Goal: Task Accomplishment & Management: Manage account settings

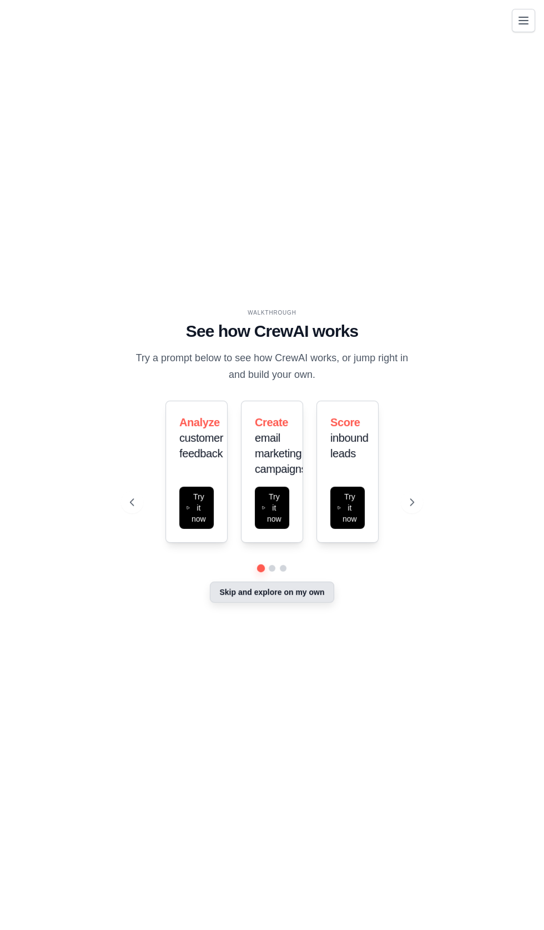
click at [277, 602] on button "Skip and explore on my own" at bounding box center [272, 591] width 124 height 21
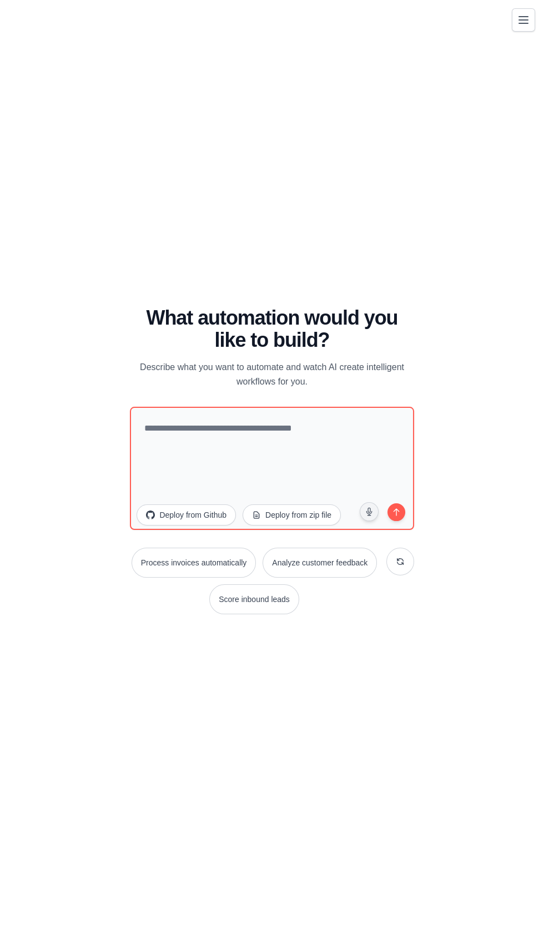
click at [519, 22] on icon "Toggle navigation" at bounding box center [522, 19] width 13 height 13
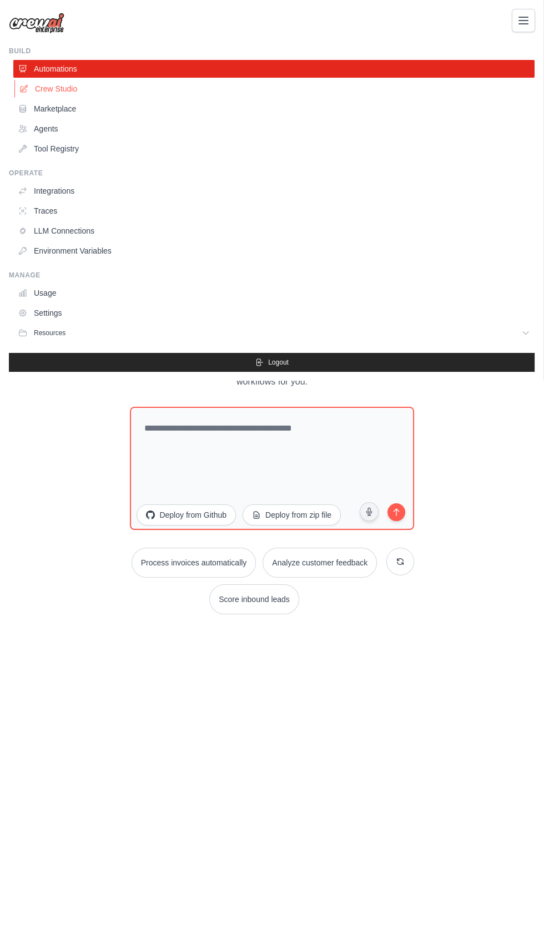
click at [51, 89] on link "Crew Studio" at bounding box center [274, 89] width 521 height 18
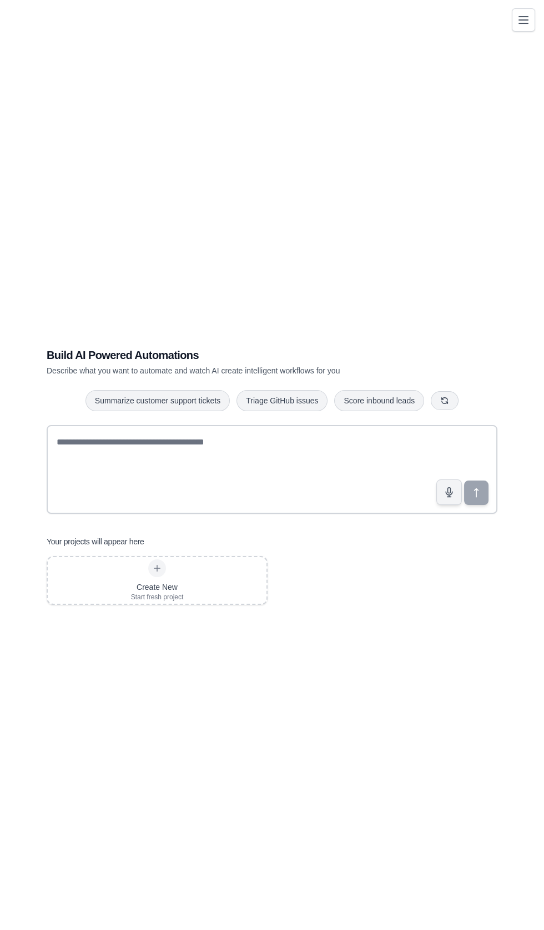
click at [526, 22] on icon "Toggle navigation" at bounding box center [523, 20] width 9 height 7
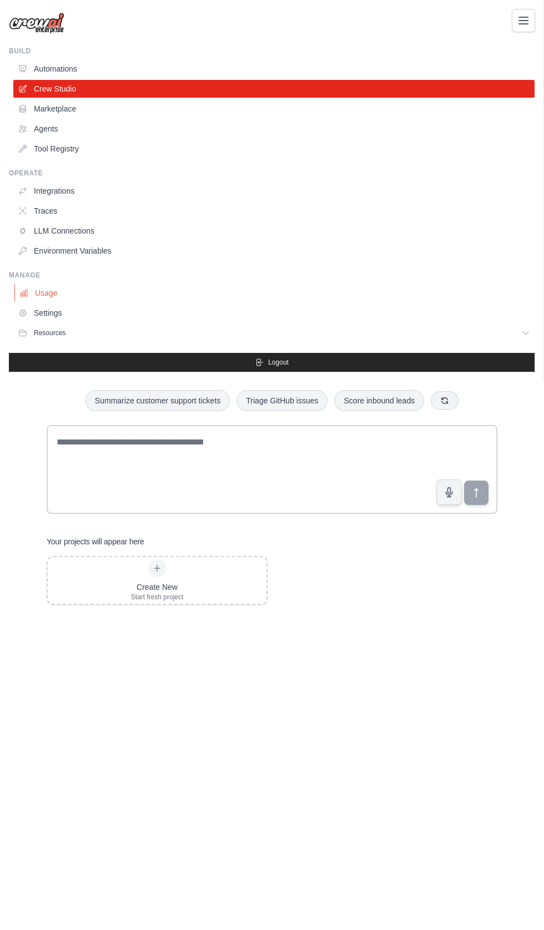
click at [39, 294] on link "Usage" at bounding box center [274, 293] width 521 height 18
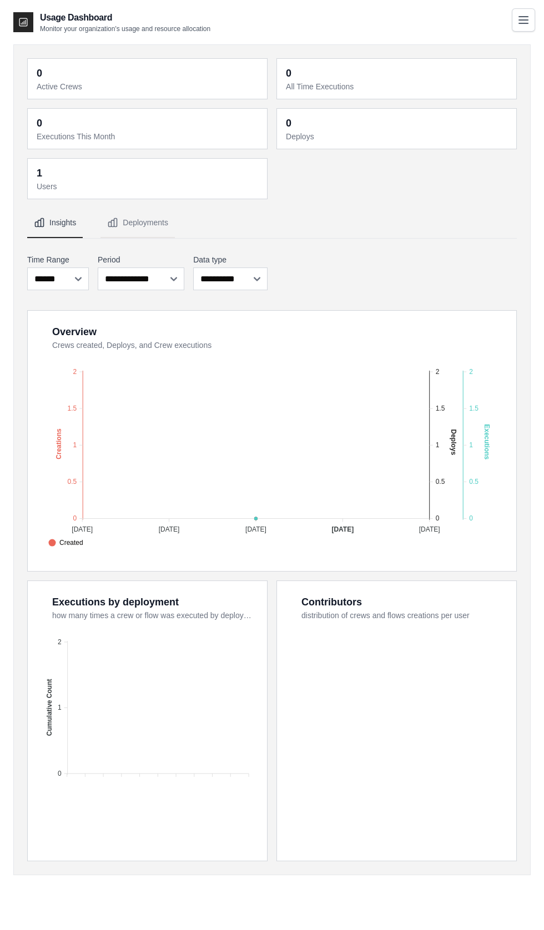
click at [527, 22] on icon "Toggle navigation" at bounding box center [522, 19] width 13 height 13
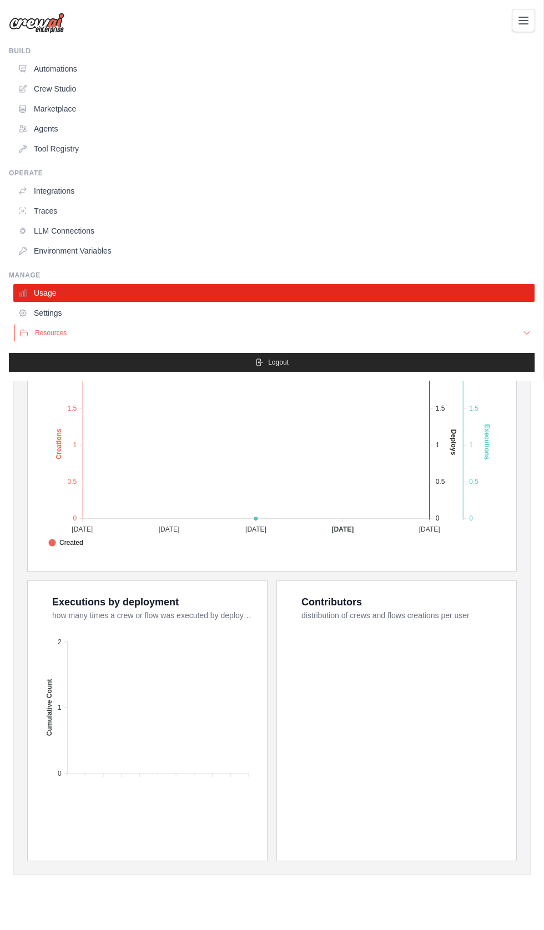
click at [50, 328] on button "Resources" at bounding box center [274, 333] width 521 height 18
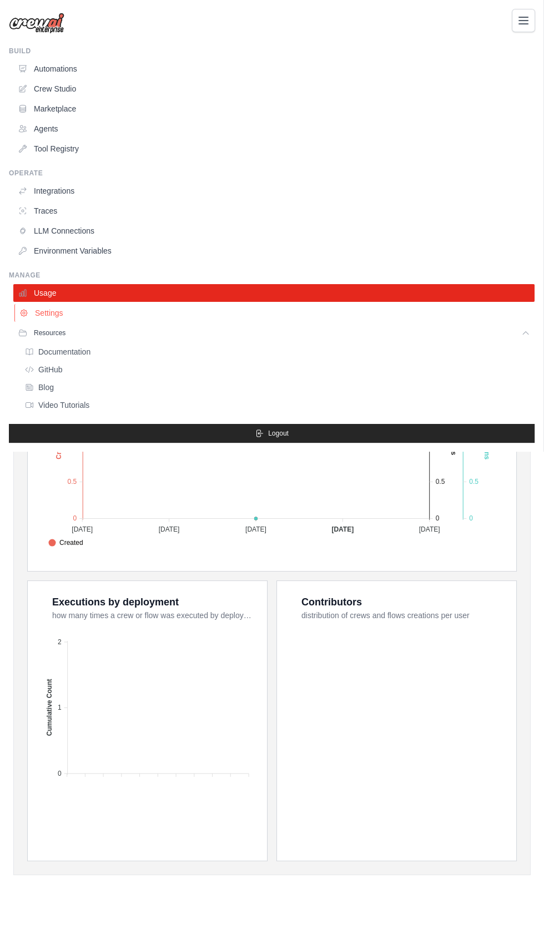
click at [52, 312] on link "Settings" at bounding box center [274, 313] width 521 height 18
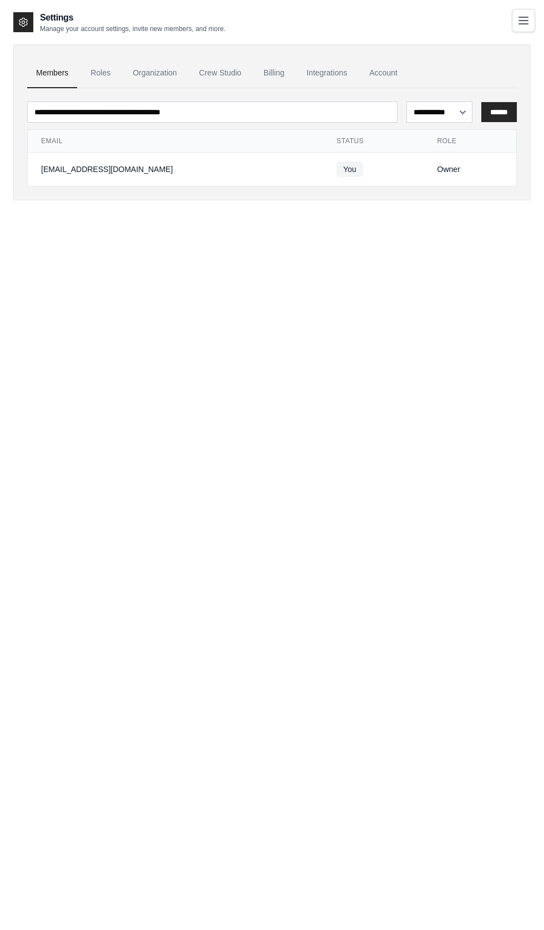
click at [424, 159] on td "Owner" at bounding box center [470, 170] width 93 height 34
click at [336, 172] on span "You" at bounding box center [349, 169] width 27 height 16
click at [98, 72] on link "Roles" at bounding box center [101, 73] width 38 height 30
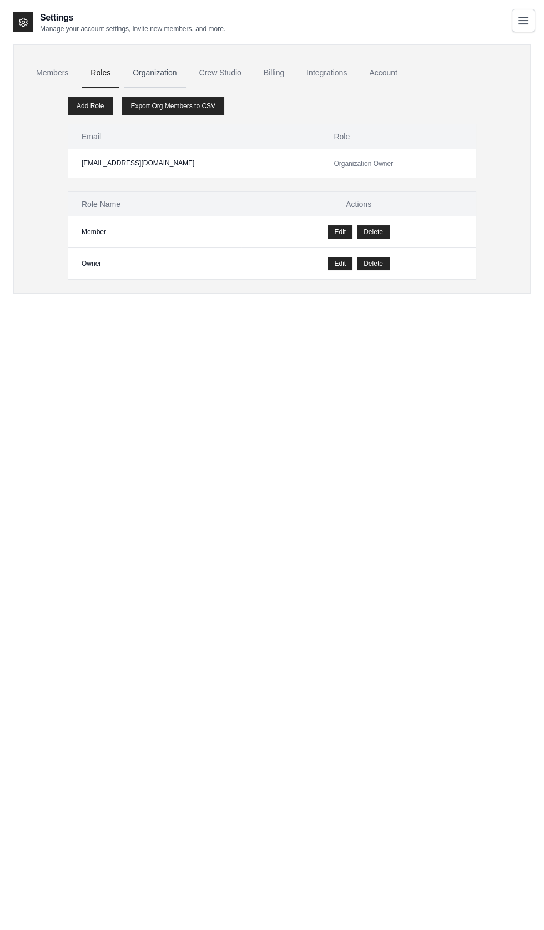
click at [146, 68] on link "Organization" at bounding box center [155, 73] width 62 height 30
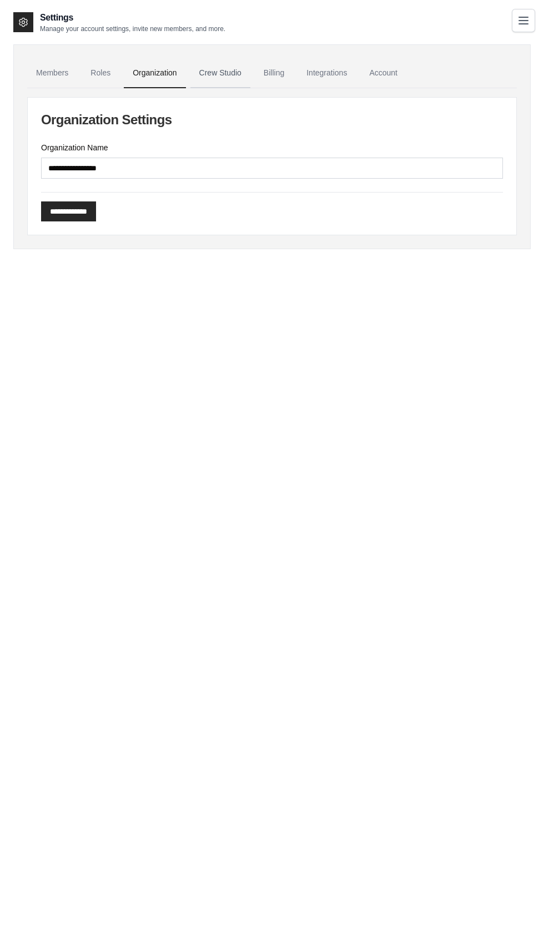
click at [211, 72] on link "Crew Studio" at bounding box center [220, 73] width 60 height 30
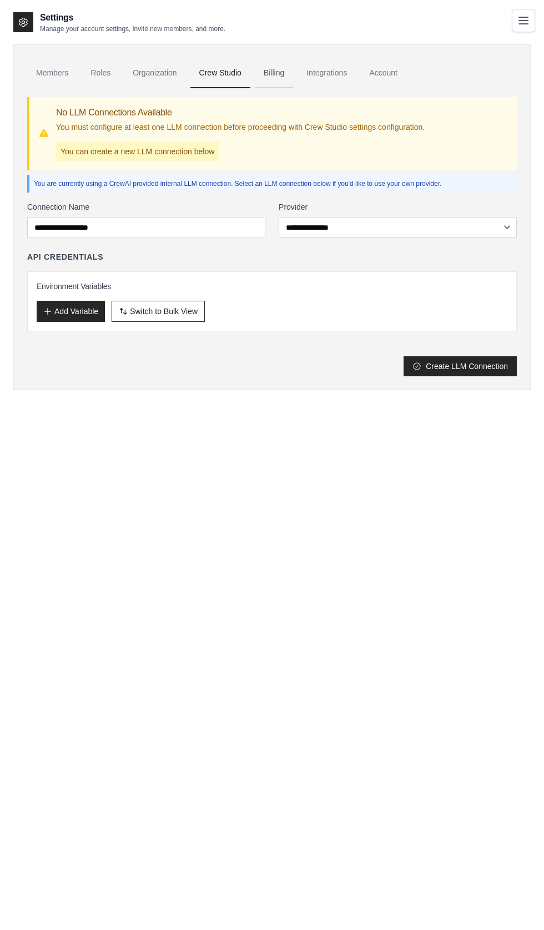
click at [271, 75] on link "Billing" at bounding box center [274, 73] width 38 height 30
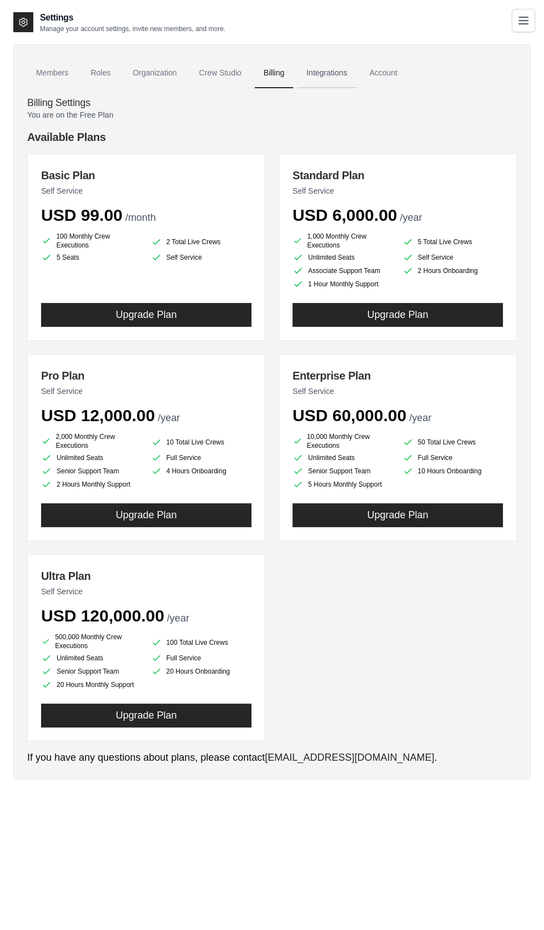
click at [336, 72] on link "Integrations" at bounding box center [326, 73] width 58 height 30
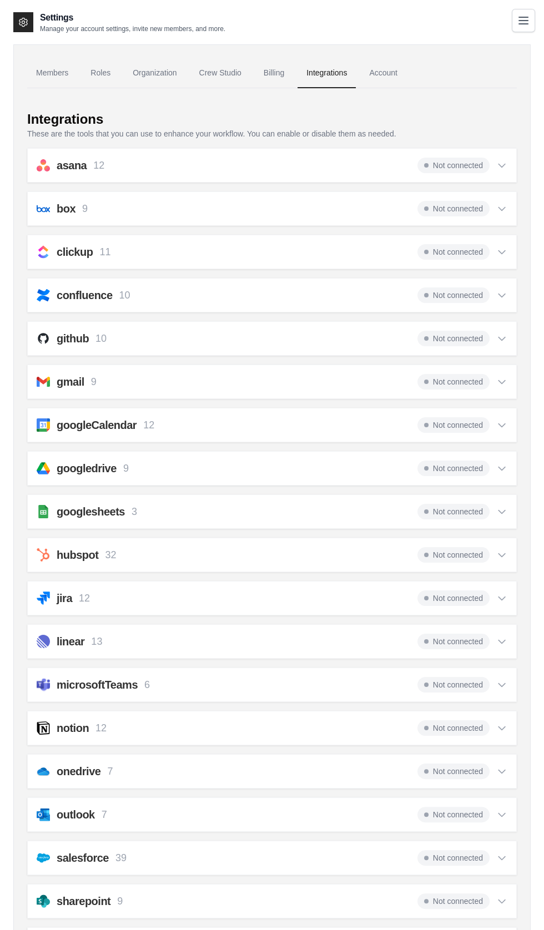
scroll to position [97, 0]
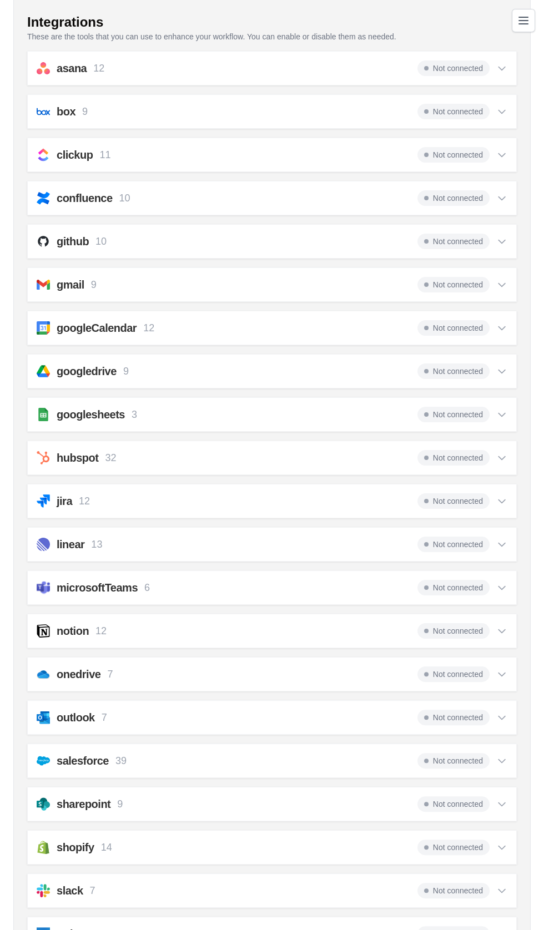
click at [504, 582] on icon at bounding box center [501, 587] width 11 height 11
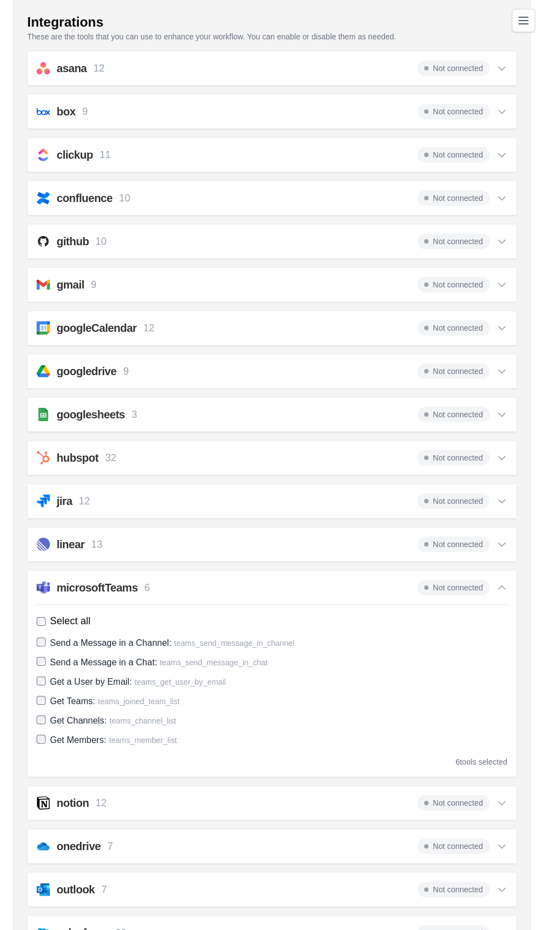
click at [498, 580] on div "Not connected" at bounding box center [462, 588] width 90 height 16
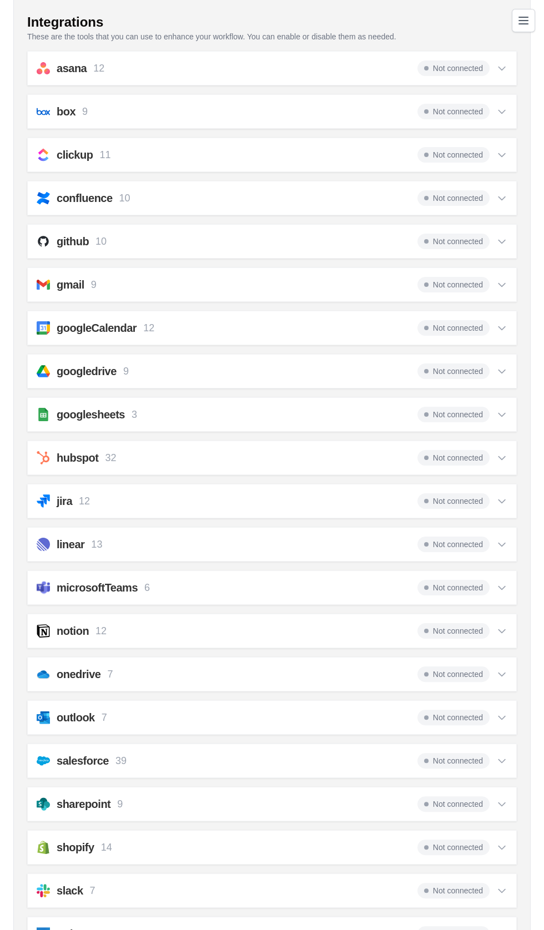
scroll to position [0, 0]
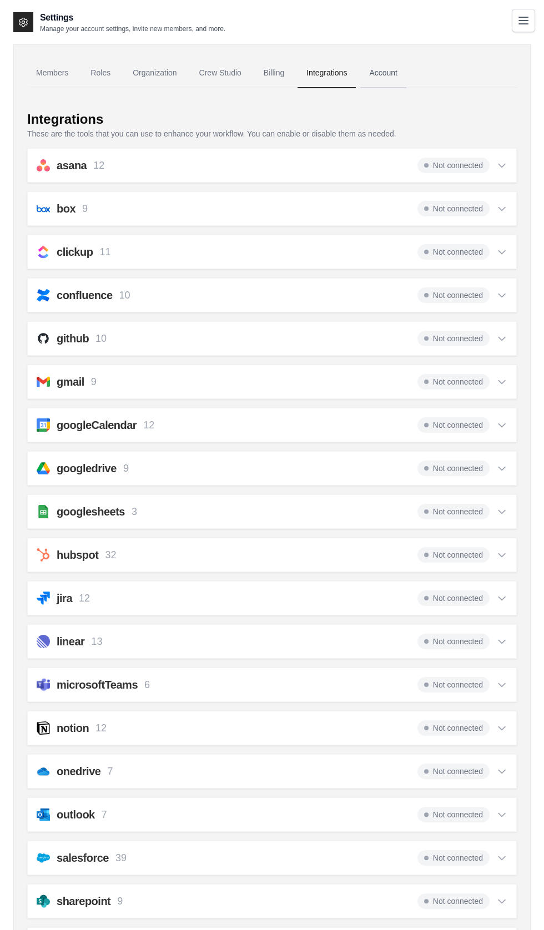
click at [397, 83] on link "Account" at bounding box center [383, 73] width 46 height 30
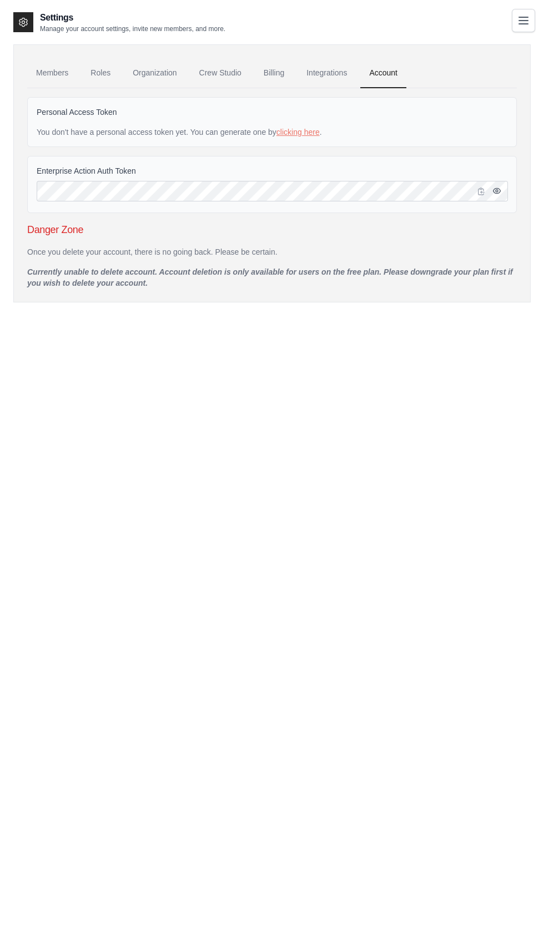
click at [496, 190] on icon "button" at bounding box center [496, 190] width 9 height 9
click at [523, 20] on icon "Toggle navigation" at bounding box center [523, 20] width 9 height 7
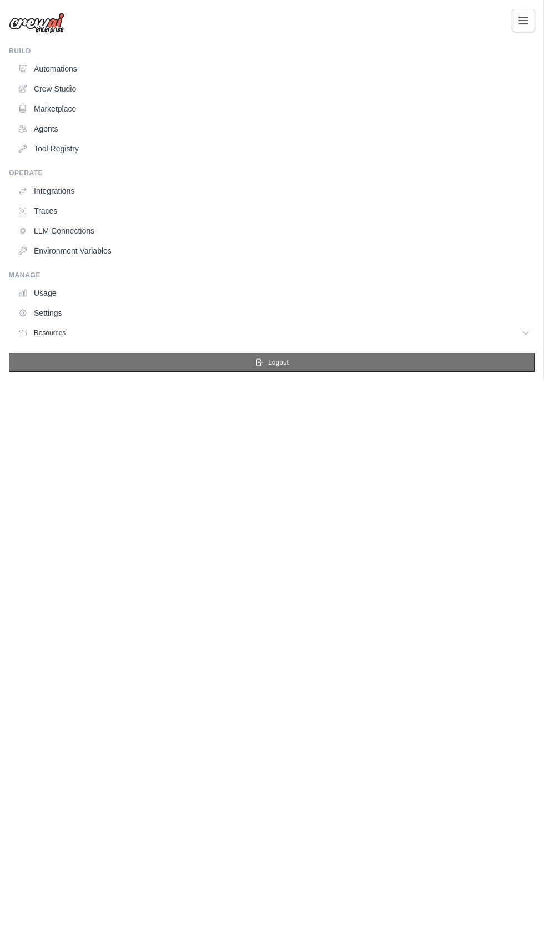
click at [288, 359] on button "Logout" at bounding box center [271, 362] width 525 height 19
